Goal: Find specific page/section: Find specific page/section

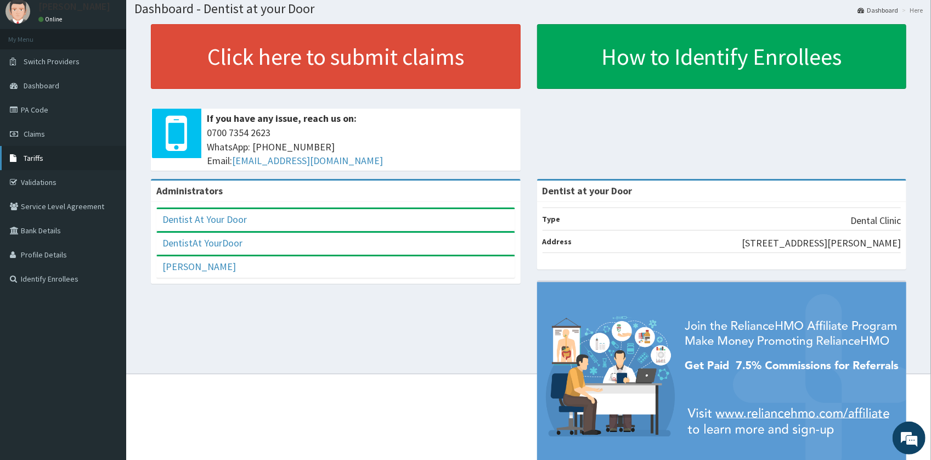
click at [25, 115] on link "PA Code" at bounding box center [63, 110] width 126 height 24
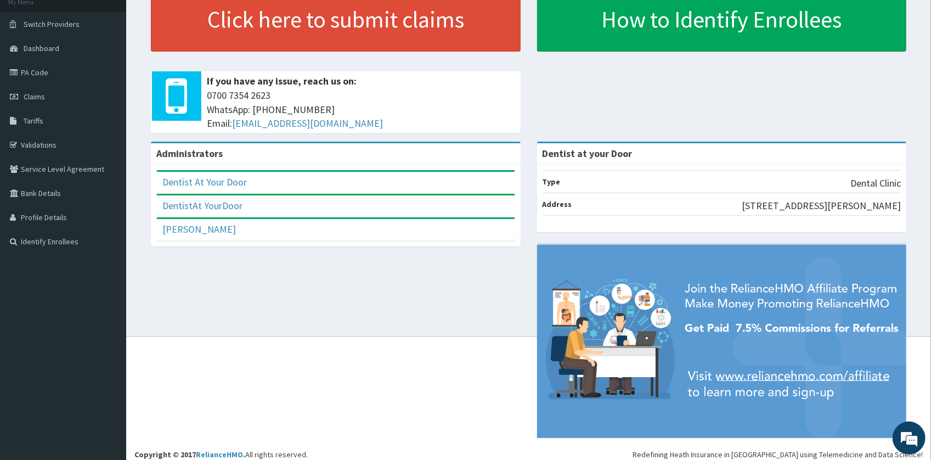
scroll to position [80, 0]
